Goal: Find specific page/section: Find specific page/section

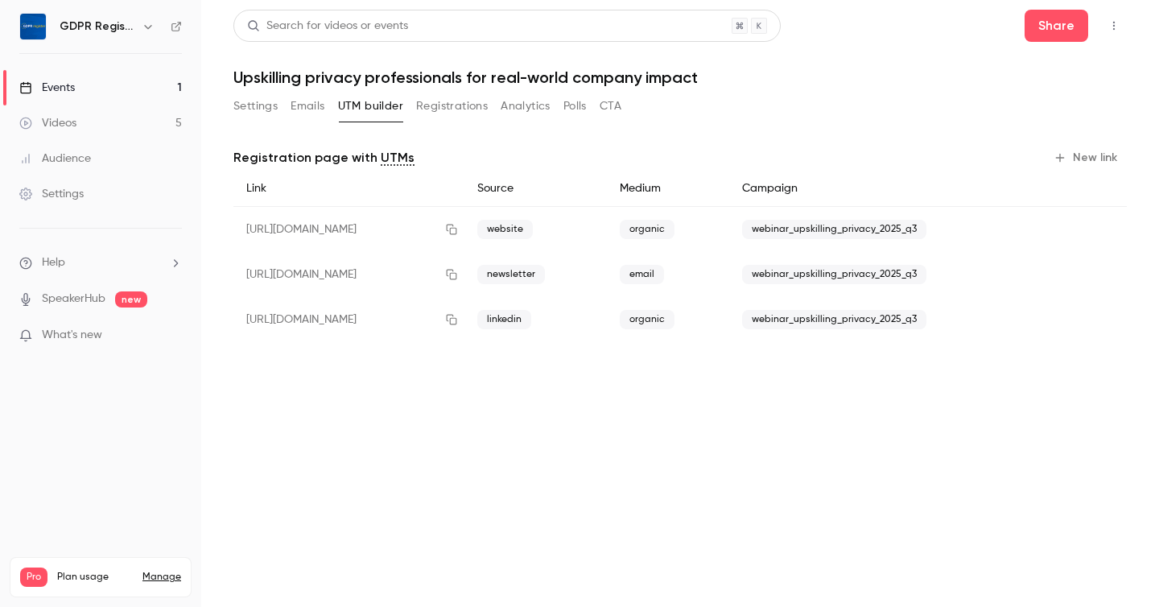
click at [257, 108] on button "Settings" at bounding box center [255, 106] width 44 height 26
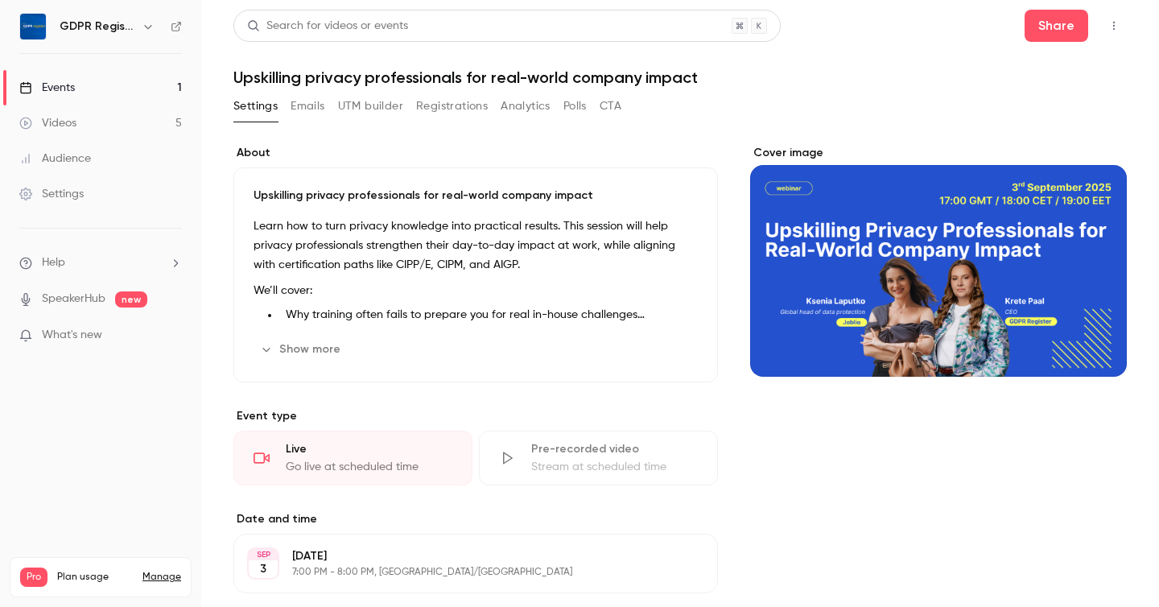
click at [451, 104] on button "Registrations" at bounding box center [452, 106] width 72 height 26
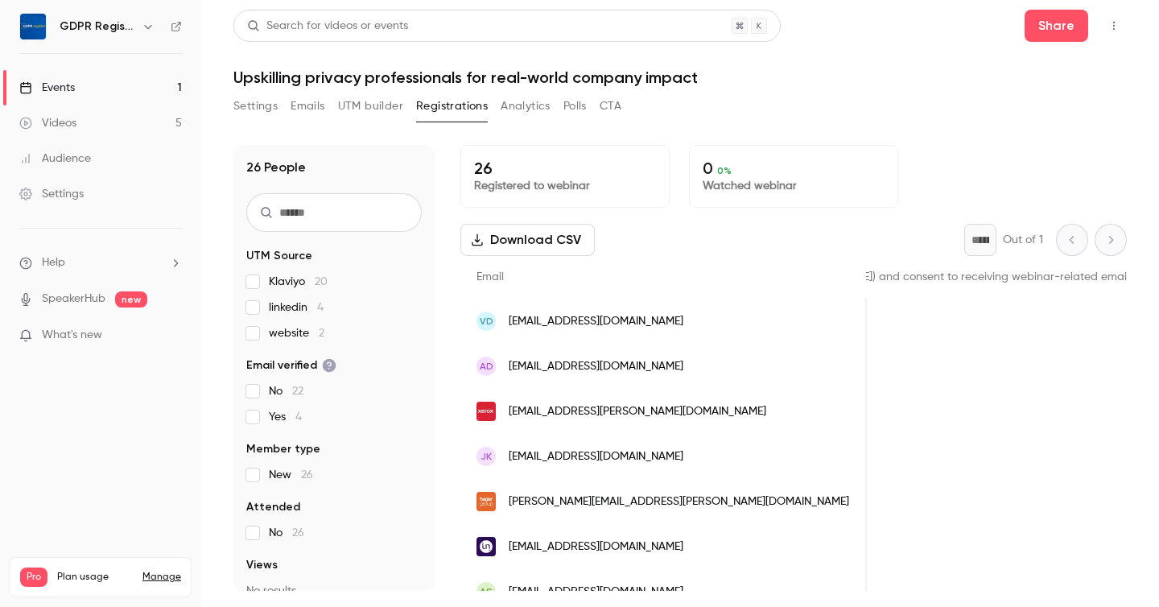
scroll to position [1, 0]
